Goal: Find specific page/section: Find specific page/section

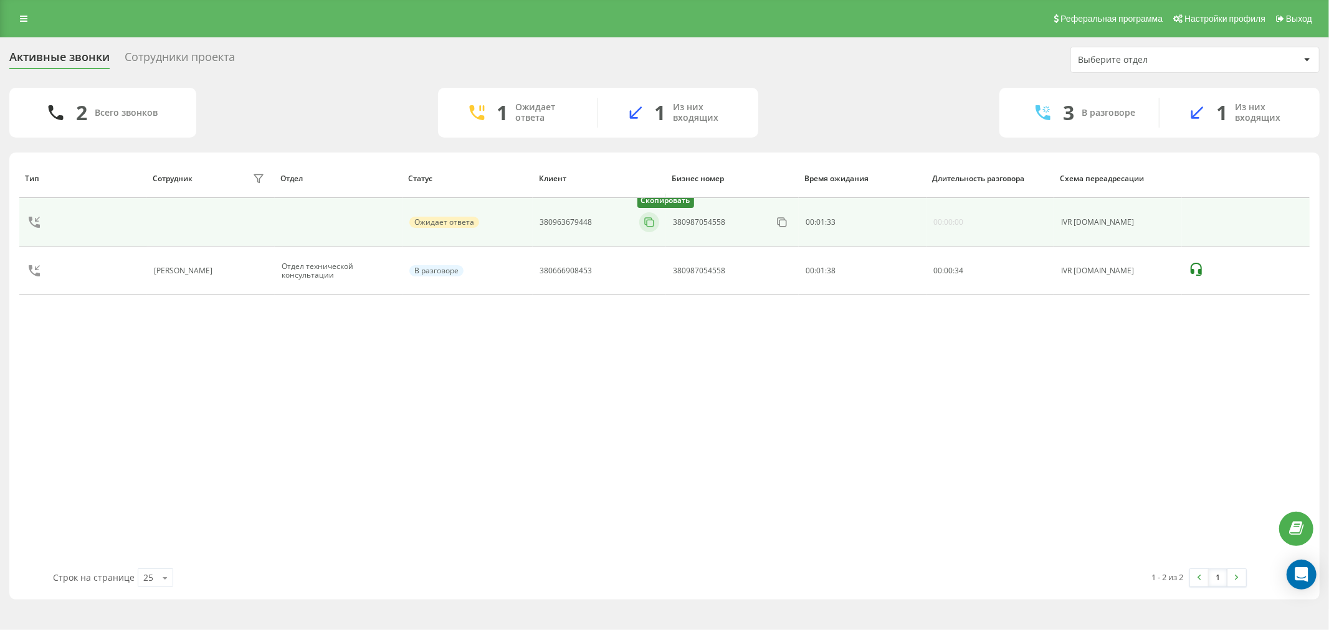
click at [645, 225] on icon at bounding box center [648, 221] width 7 height 7
click at [657, 222] on button at bounding box center [649, 223] width 20 height 14
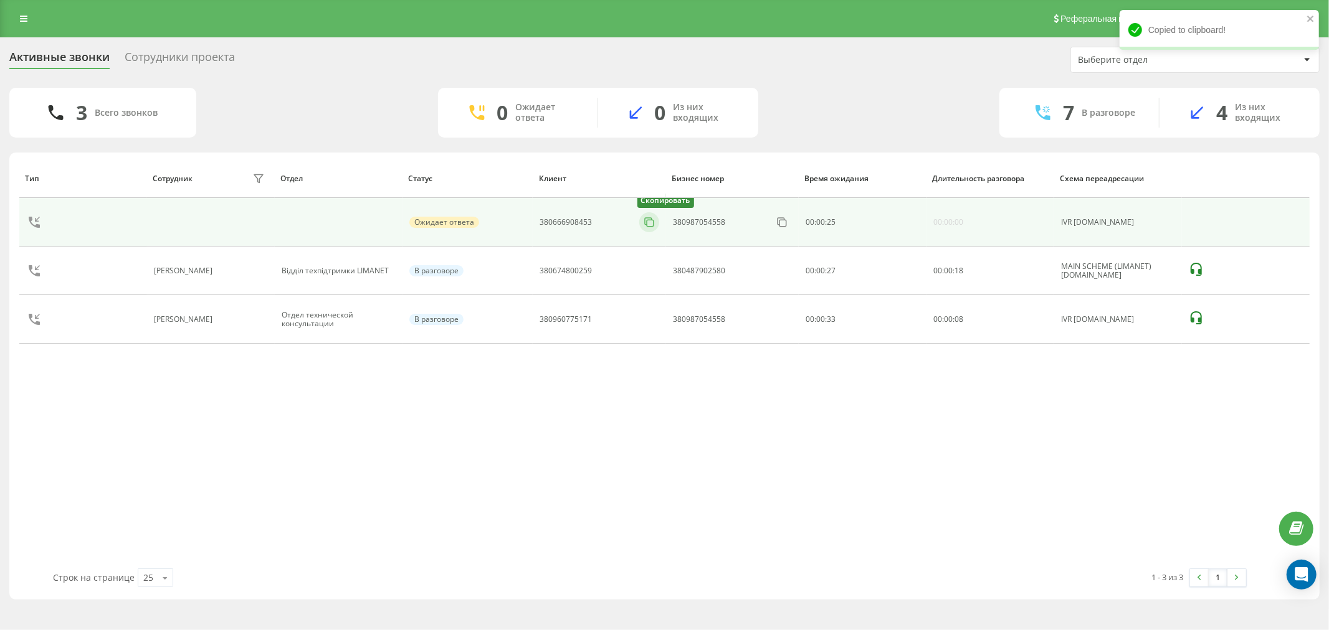
click at [649, 222] on icon at bounding box center [649, 222] width 12 height 12
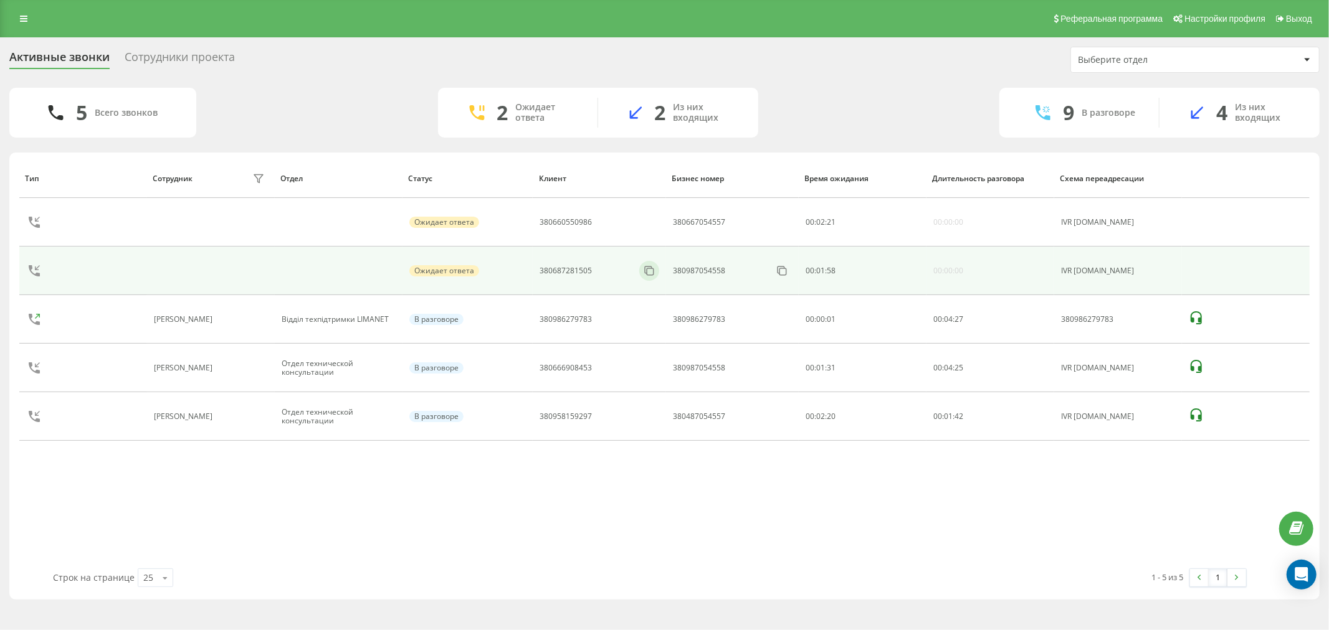
click at [651, 263] on div at bounding box center [649, 271] width 20 height 20
click at [645, 270] on icon at bounding box center [648, 270] width 7 height 7
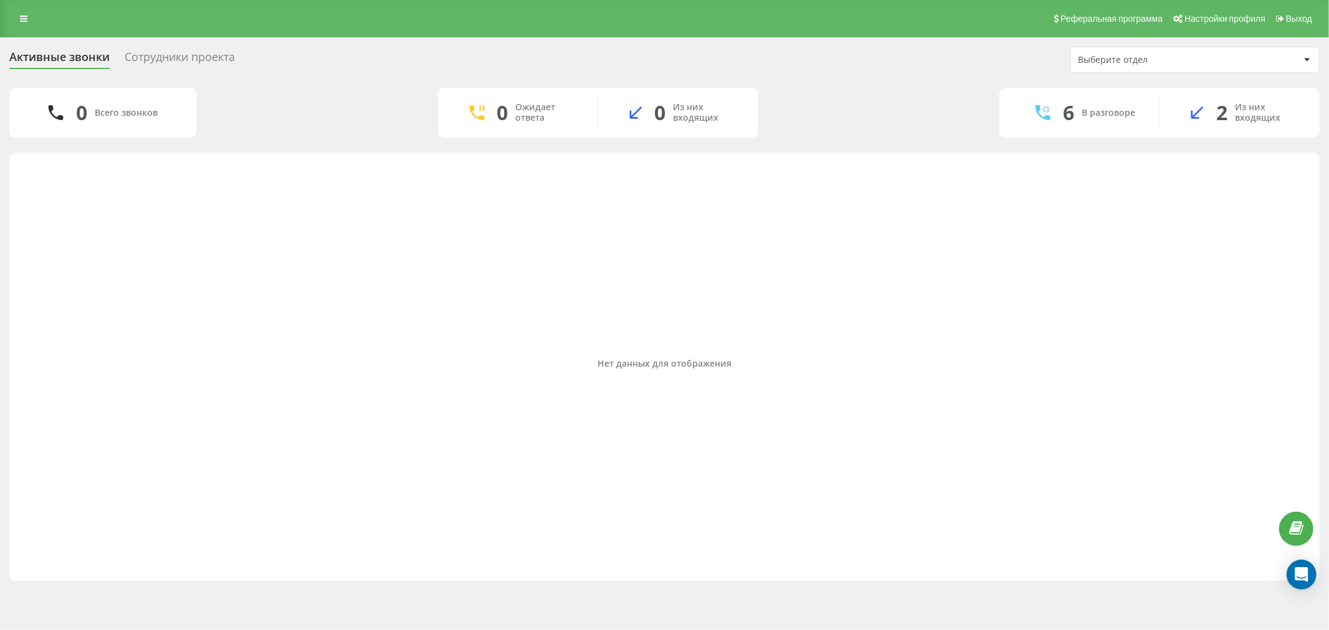
click at [508, 355] on div "Нет данных для отображения" at bounding box center [664, 364] width 1290 height 410
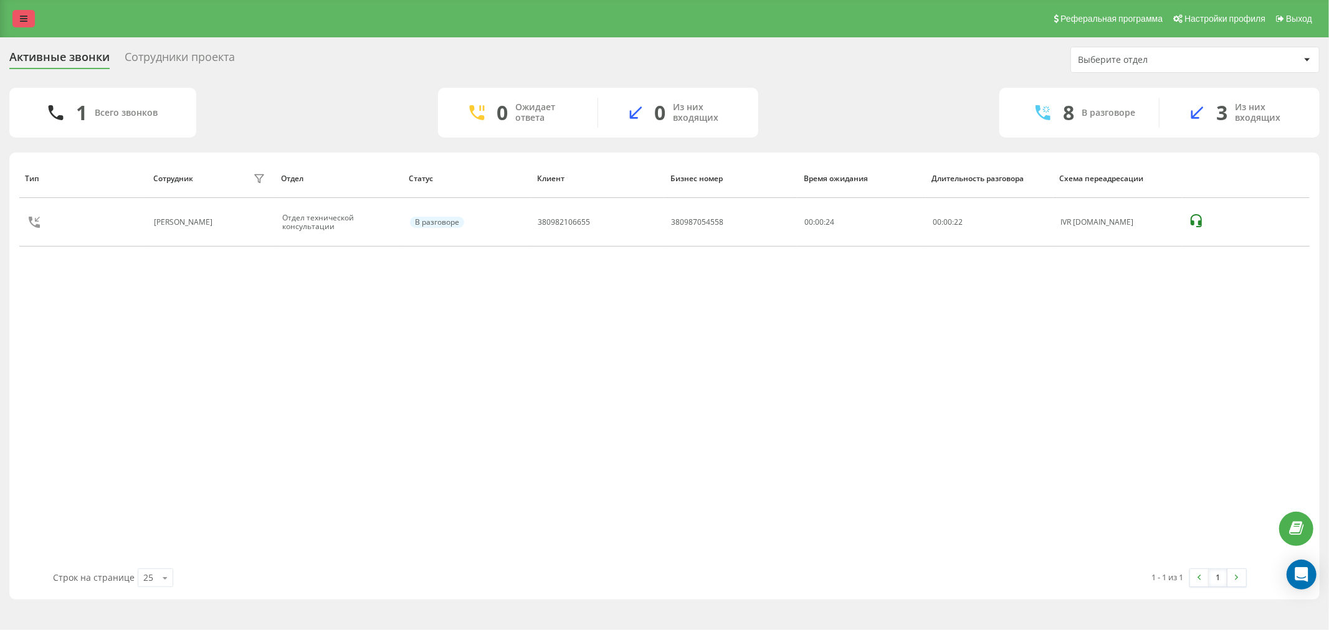
click at [21, 12] on link at bounding box center [23, 18] width 22 height 17
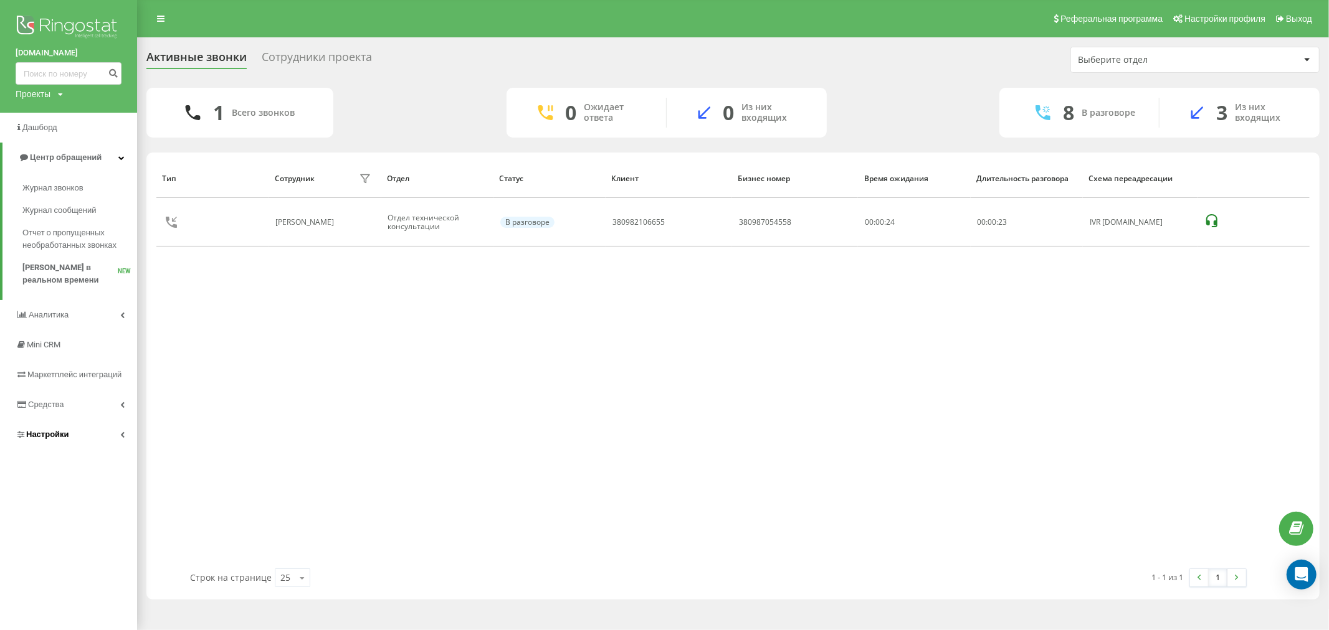
click at [116, 443] on link "Настройки" at bounding box center [68, 435] width 137 height 30
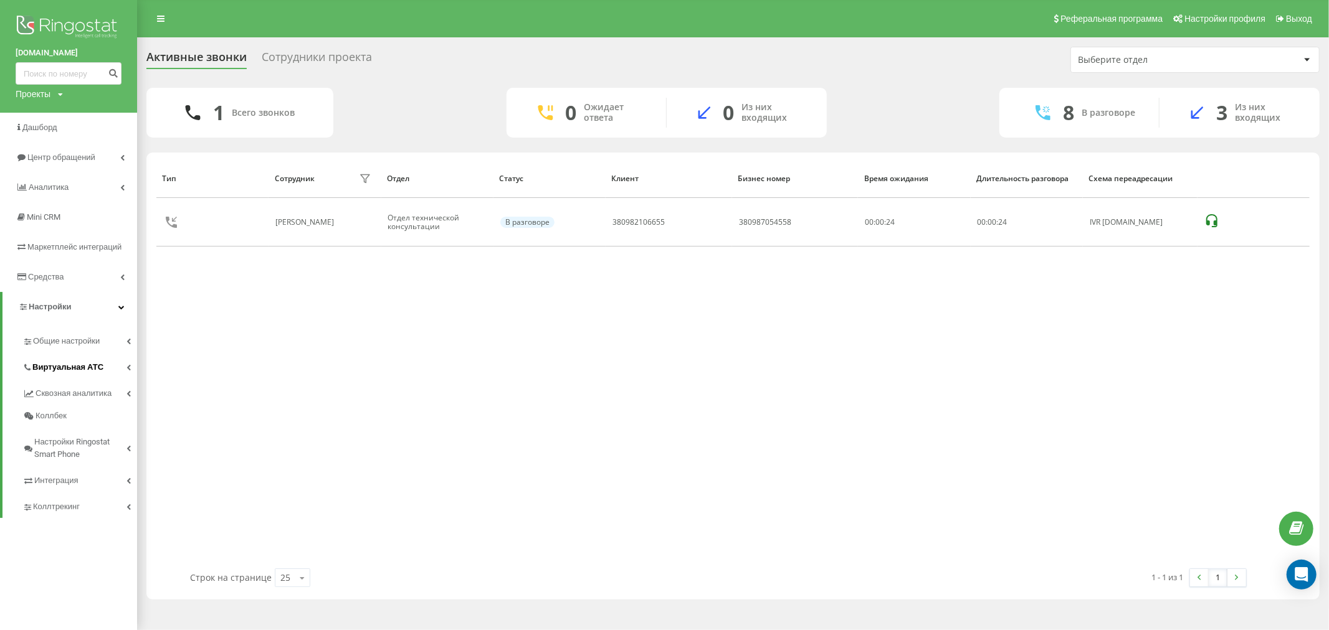
click at [128, 377] on link "Виртуальная АТС" at bounding box center [79, 366] width 115 height 26
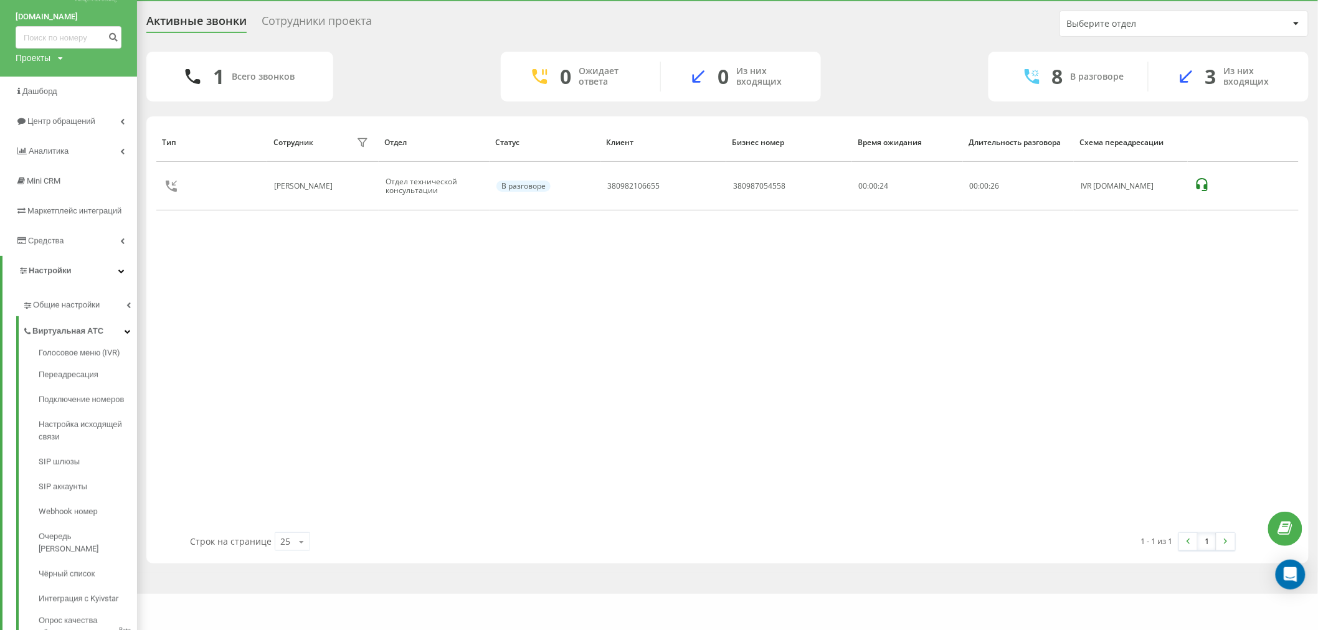
scroll to position [69, 0]
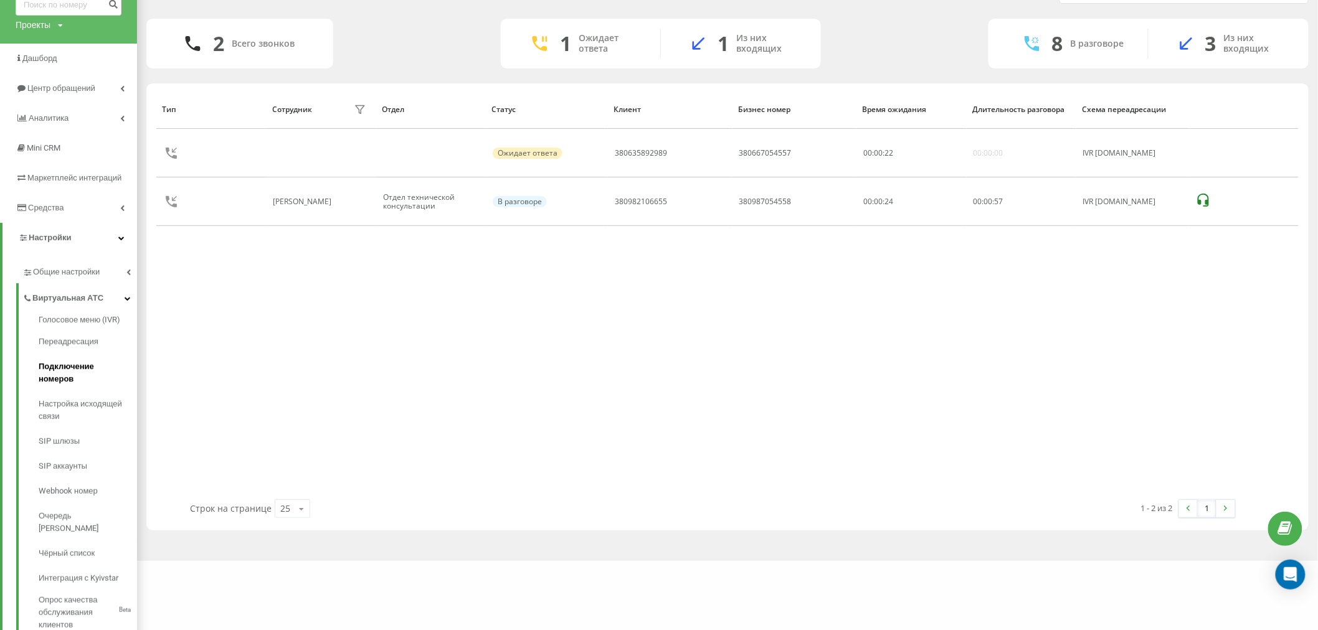
click at [90, 369] on span "Подключение номеров" at bounding box center [85, 373] width 92 height 25
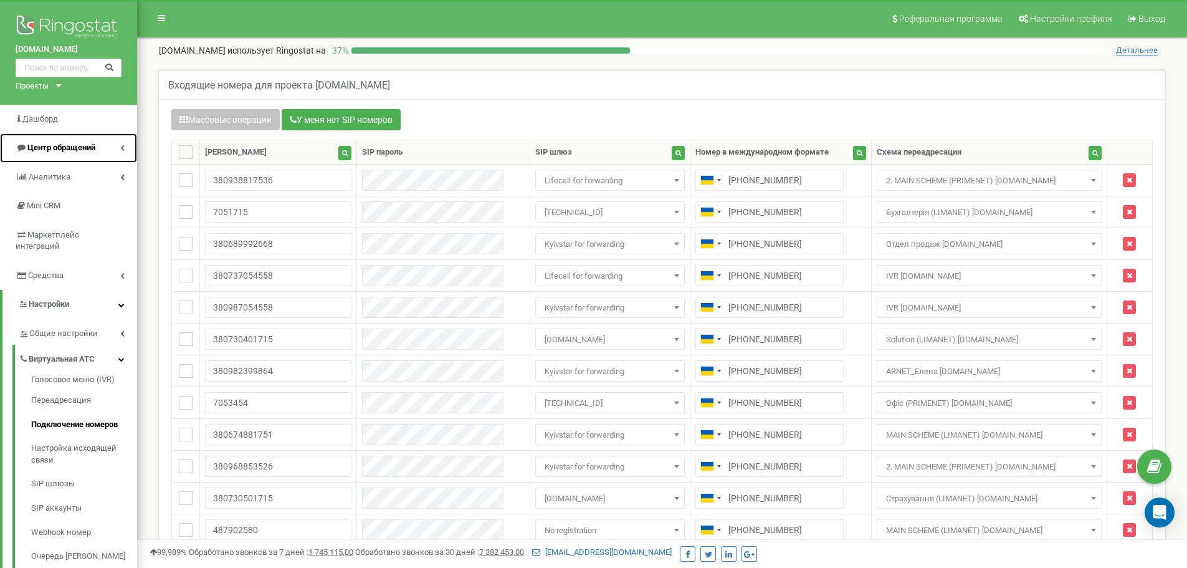
click at [109, 152] on link "Центр обращений" at bounding box center [68, 147] width 137 height 29
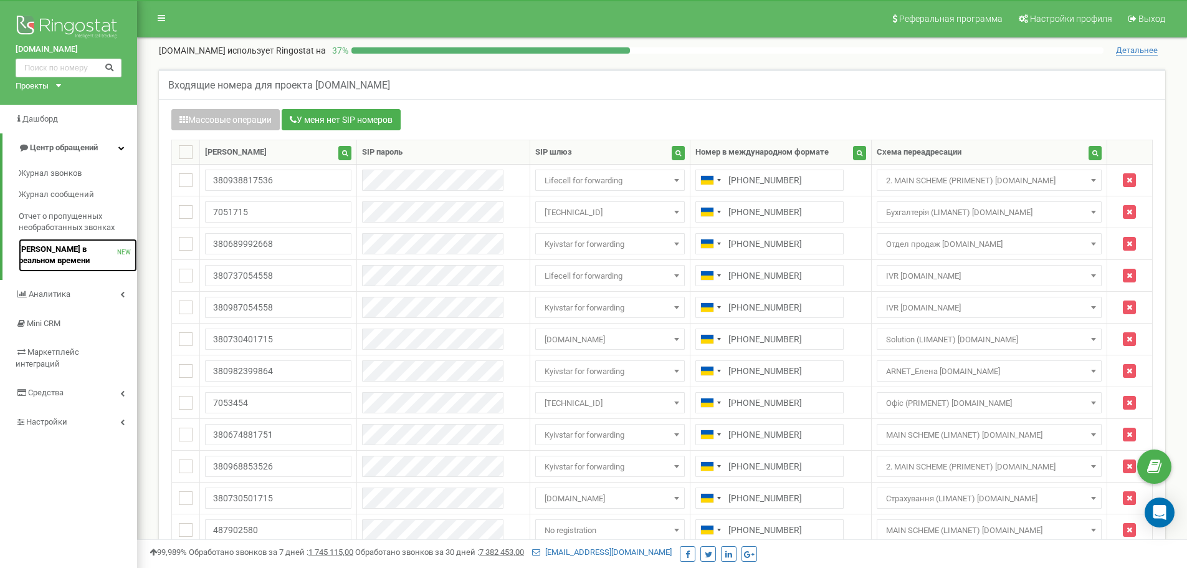
click at [52, 244] on span "[PERSON_NAME] в реальном времени" at bounding box center [68, 255] width 98 height 23
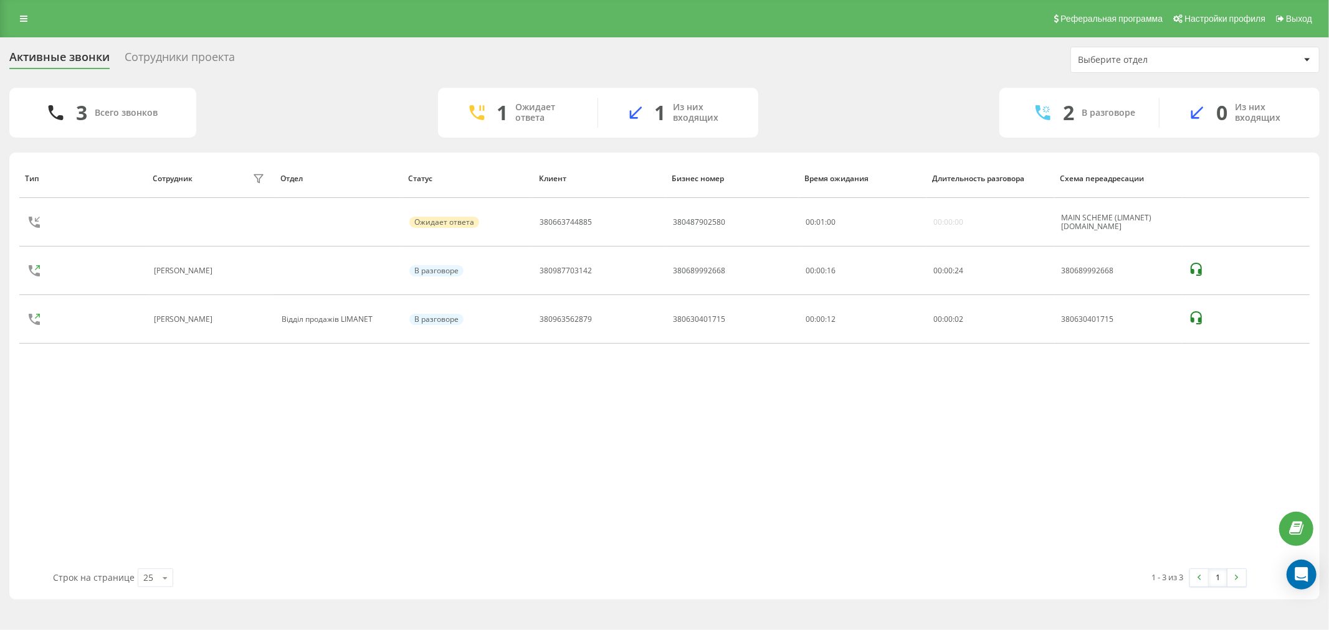
click at [696, 416] on div "Тип Сотрудник фильтра Отдел Статус Клиент Бизнес номер Время ожидания Длительно…" at bounding box center [664, 364] width 1290 height 410
